Goal: Task Accomplishment & Management: Manage account settings

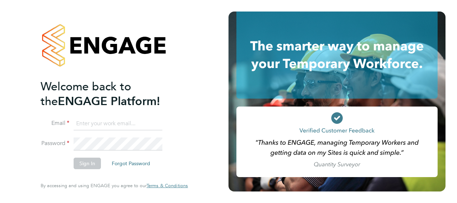
type input "chloe.taquin@thornbaker.co.uk"
click at [93, 162] on button "Sign In" at bounding box center [87, 163] width 27 height 12
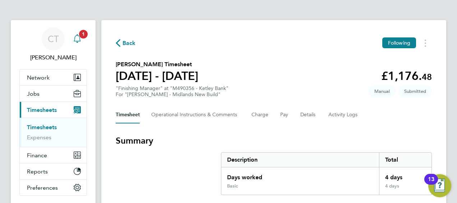
click at [79, 39] on icon "Main navigation" at bounding box center [77, 38] width 9 height 9
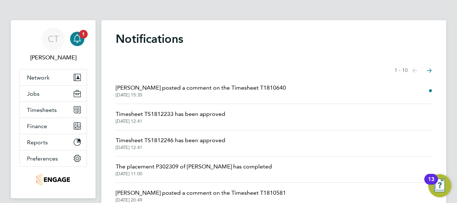
click at [203, 97] on span "[DATE] 15:35" at bounding box center [201, 95] width 170 height 6
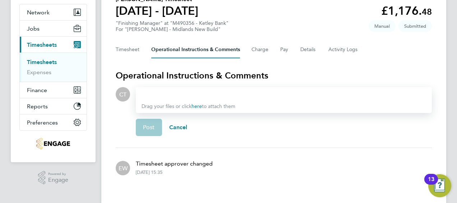
scroll to position [65, 0]
